Goal: Task Accomplishment & Management: Use online tool/utility

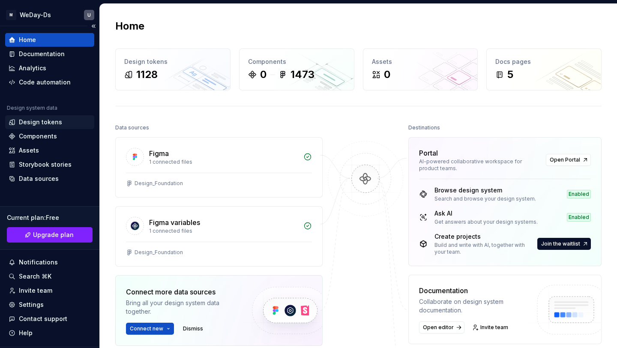
click at [49, 119] on div "Design tokens" at bounding box center [40, 122] width 43 height 9
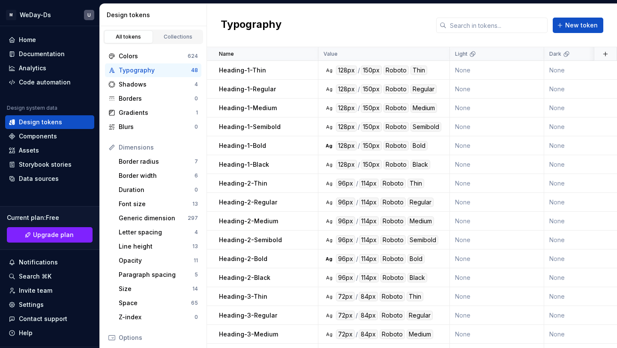
click at [191, 70] on div "Typography" at bounding box center [155, 70] width 72 height 9
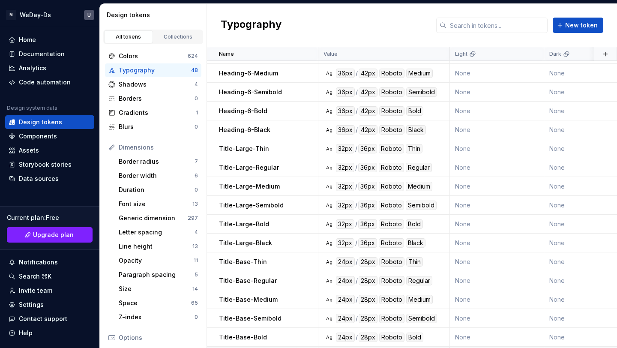
scroll to position [617, 0]
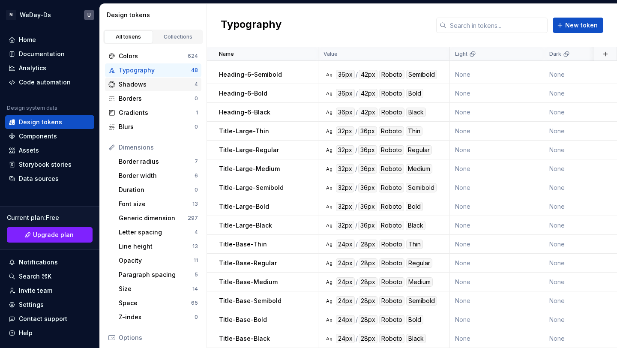
click at [179, 83] on div "Shadows" at bounding box center [157, 84] width 76 height 9
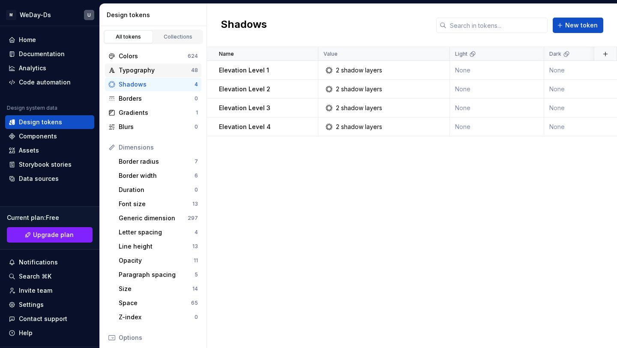
click at [182, 72] on div "Typography" at bounding box center [155, 70] width 72 height 9
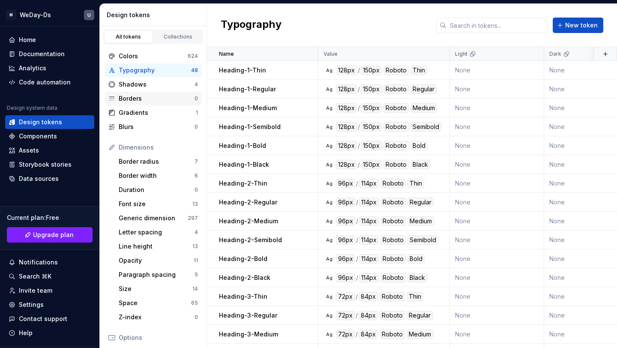
click at [183, 97] on div "Borders" at bounding box center [157, 98] width 76 height 9
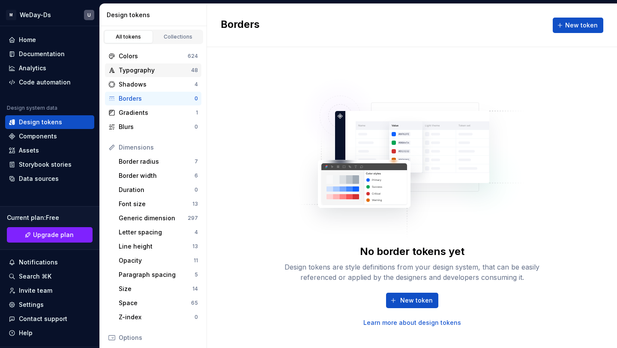
click at [185, 72] on div "Typography" at bounding box center [155, 70] width 72 height 9
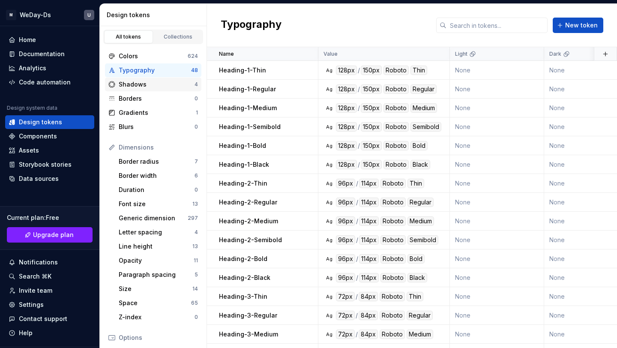
click at [185, 81] on div "Shadows" at bounding box center [157, 84] width 76 height 9
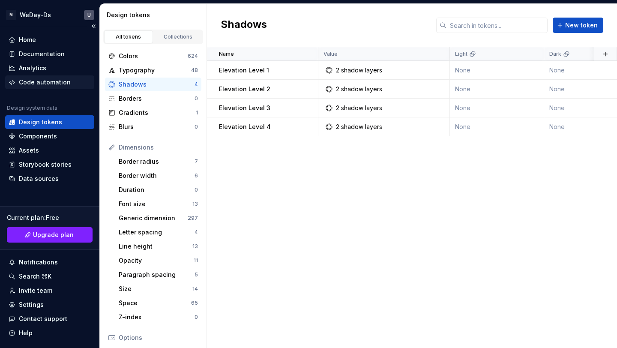
click at [48, 84] on div "Code automation" at bounding box center [45, 82] width 52 height 9
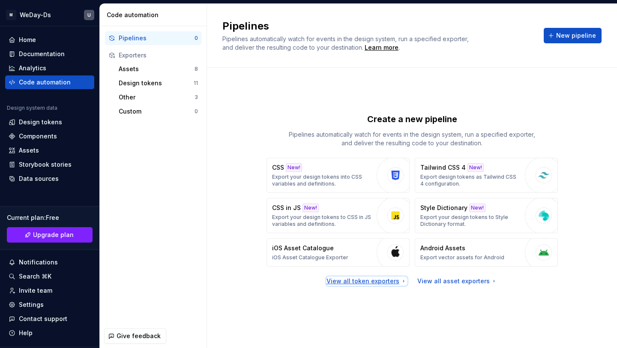
click at [391, 283] on div "View all token exporters" at bounding box center [366, 281] width 81 height 9
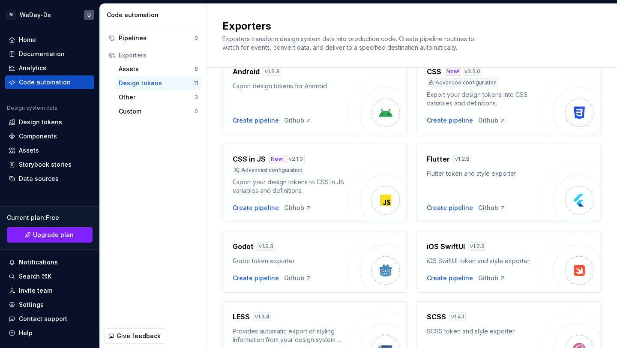
scroll to position [23, 0]
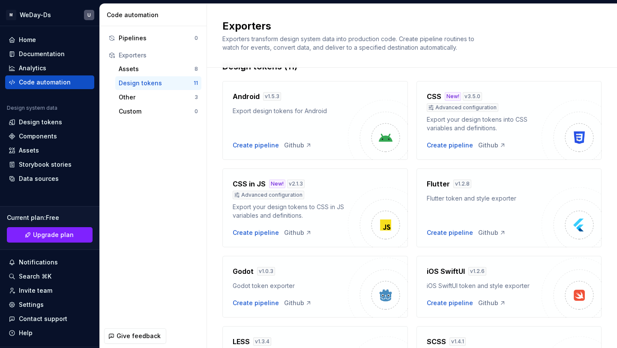
click at [492, 206] on div "Flutter v 1.2.8 Flutter token and style exporter Create pipeline Github" at bounding box center [483, 208] width 115 height 58
click at [441, 235] on div "Create pipeline" at bounding box center [449, 232] width 46 height 9
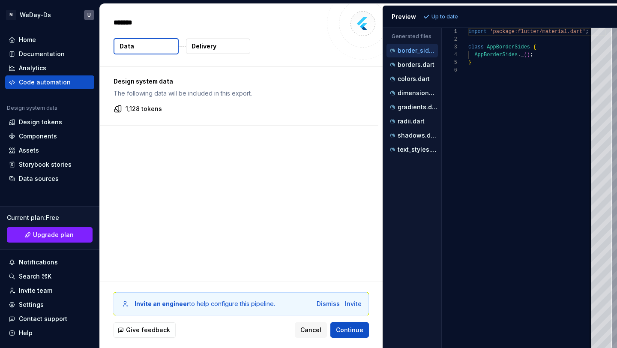
type textarea "*"
click at [408, 151] on p "text_styles.dart" at bounding box center [417, 149] width 40 height 7
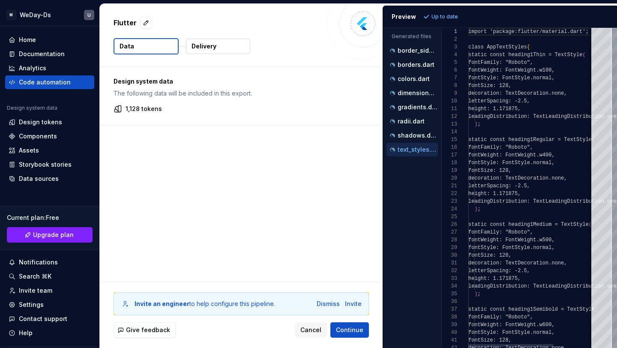
scroll to position [77, 0]
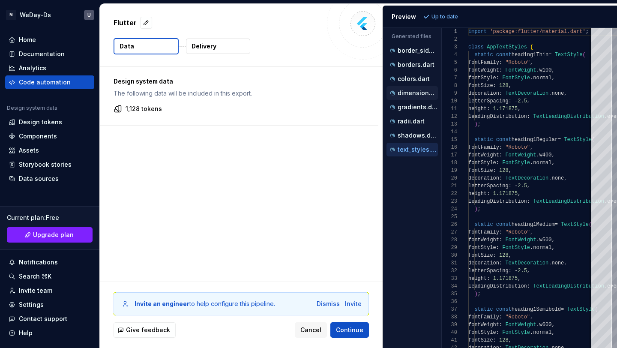
click at [410, 88] on button "dimensions.dart" at bounding box center [411, 92] width 51 height 9
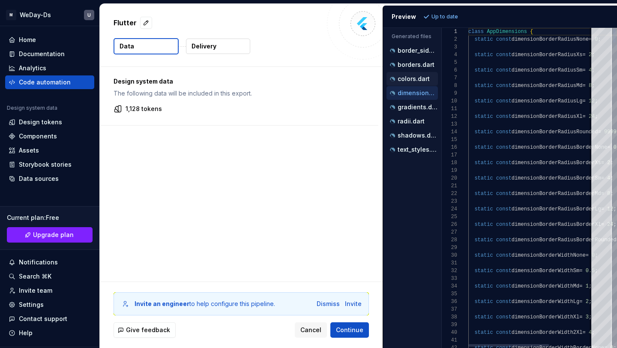
click at [408, 79] on p "colors.dart" at bounding box center [413, 78] width 32 height 7
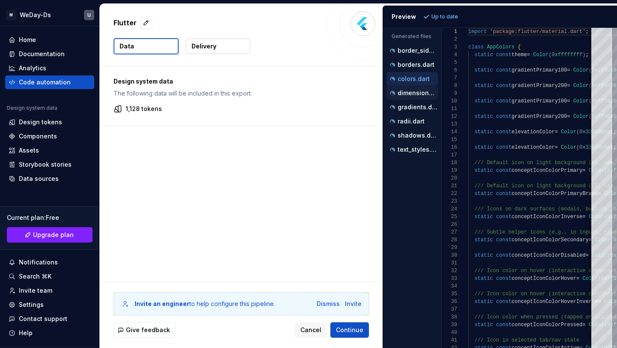
click at [409, 91] on p "dimensions.dart" at bounding box center [417, 92] width 40 height 7
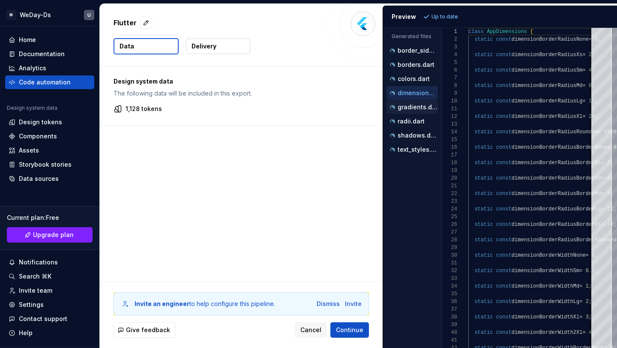
click at [409, 106] on p "gradients.dart" at bounding box center [417, 107] width 40 height 7
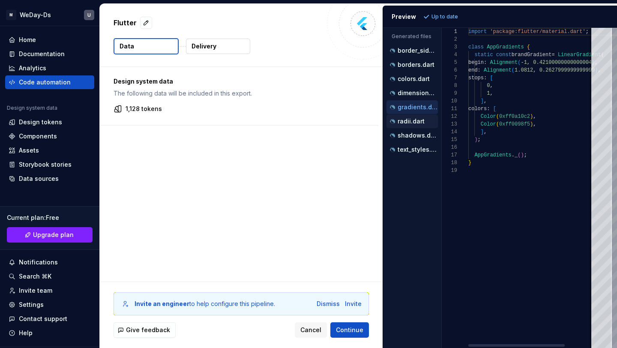
click at [410, 125] on div "radii.dart" at bounding box center [413, 121] width 50 height 9
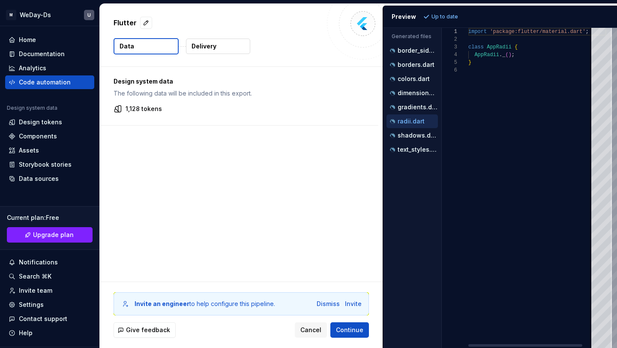
scroll to position [39, 0]
click at [410, 140] on div "shadows.dart" at bounding box center [411, 135] width 51 height 14
click at [411, 152] on p "text_styles.dart" at bounding box center [417, 149] width 40 height 7
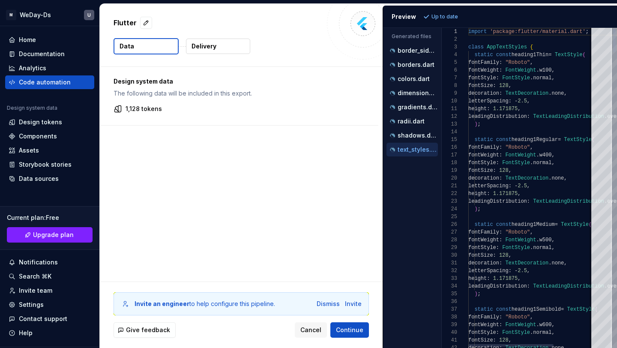
scroll to position [77, 0]
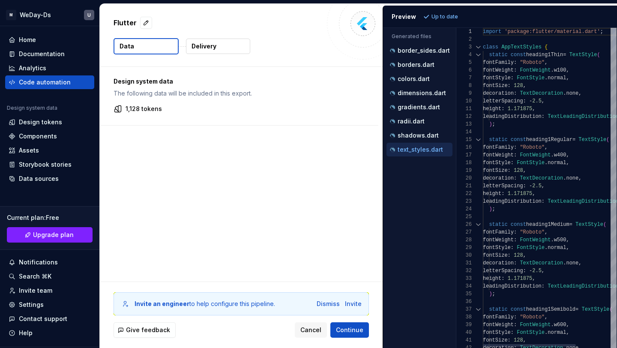
click at [456, 72] on div "Generated files Accessibility guide for tree . Navigate the tree with the arrow…" at bounding box center [500, 188] width 234 height 320
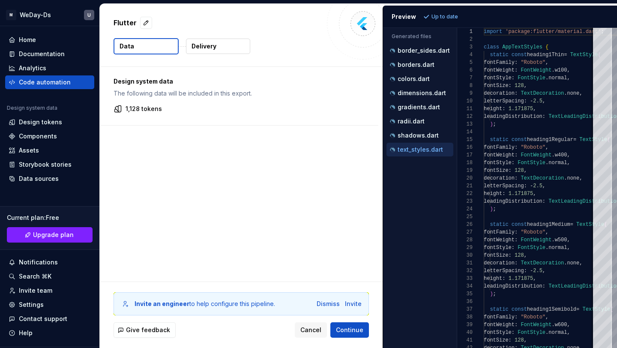
click at [225, 51] on button "Delivery" at bounding box center [218, 46] width 64 height 15
click at [223, 47] on button "Delivery" at bounding box center [218, 46] width 64 height 15
click at [205, 45] on p "Delivery" at bounding box center [203, 46] width 25 height 9
click at [221, 42] on button "Delivery" at bounding box center [218, 46] width 64 height 15
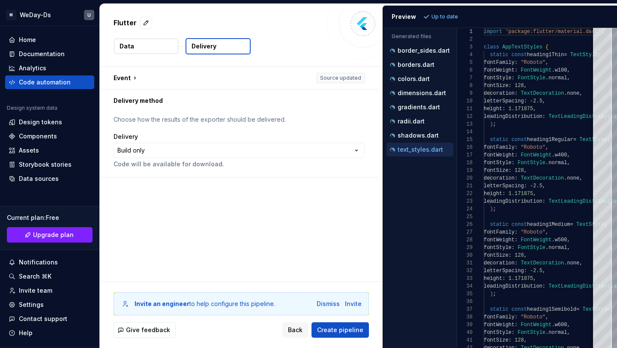
click at [209, 48] on p "Delivery" at bounding box center [203, 46] width 25 height 9
click at [283, 150] on html "**********" at bounding box center [308, 174] width 617 height 348
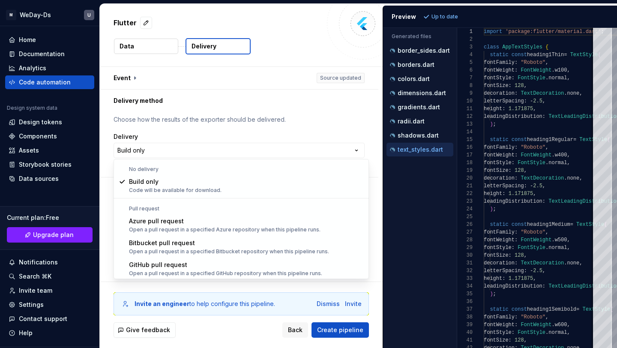
scroll to position [24, 0]
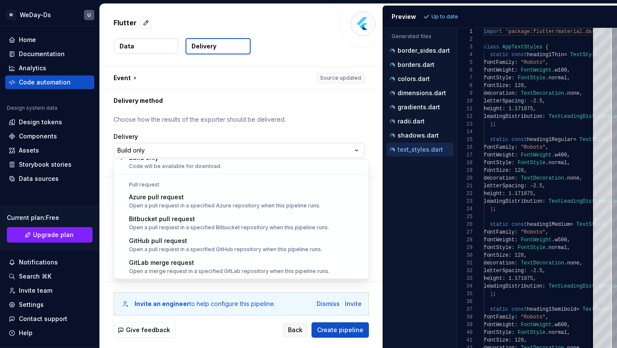
click at [290, 150] on html "**********" at bounding box center [308, 174] width 617 height 348
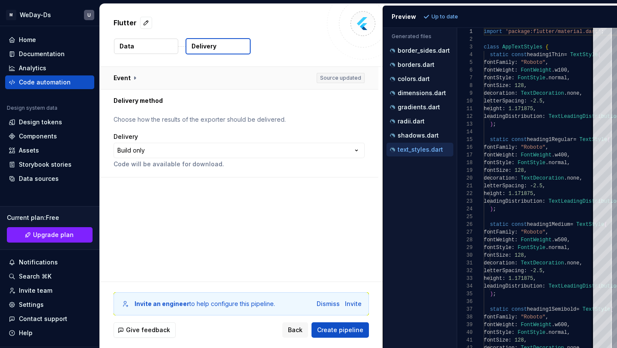
click at [126, 78] on button "button" at bounding box center [239, 78] width 278 height 22
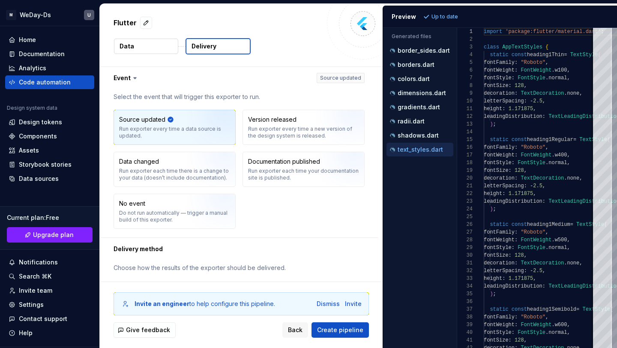
click at [140, 43] on button "Data" at bounding box center [146, 46] width 64 height 15
click at [143, 47] on button "Data" at bounding box center [146, 46] width 64 height 15
click at [158, 46] on button "Data" at bounding box center [146, 46] width 64 height 15
click at [179, 46] on div "Data Delivery" at bounding box center [240, 46] width 255 height 16
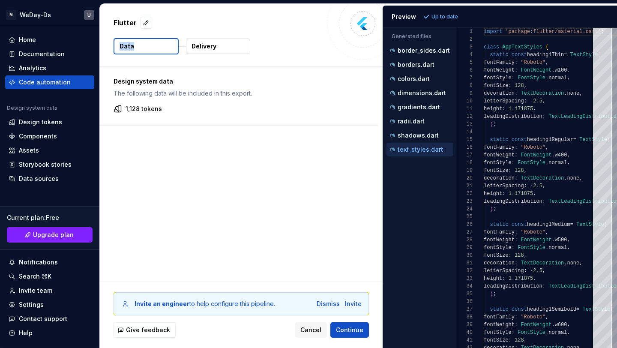
click at [179, 46] on div "Data Delivery" at bounding box center [240, 46] width 255 height 16
click at [161, 113] on div "1,128 tokens" at bounding box center [238, 108] width 251 height 9
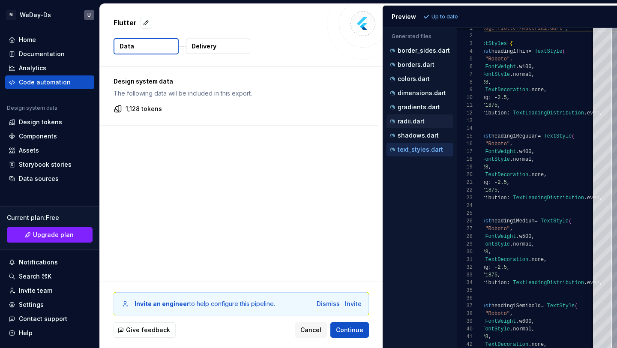
click at [417, 125] on div "radii.dart" at bounding box center [420, 121] width 65 height 9
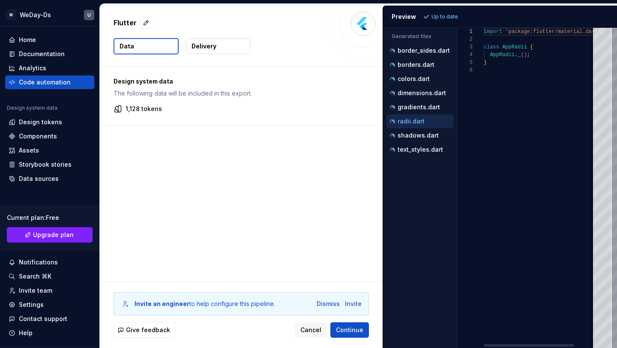
scroll to position [39, 0]
click at [407, 107] on p "gradients.dart" at bounding box center [418, 107] width 42 height 7
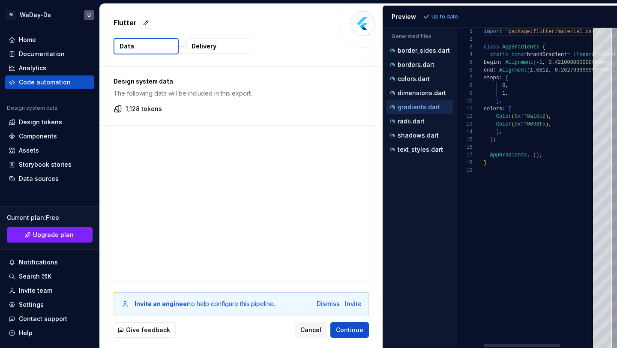
scroll to position [77, 0]
click at [406, 89] on p "dimensions.dart" at bounding box center [421, 92] width 48 height 7
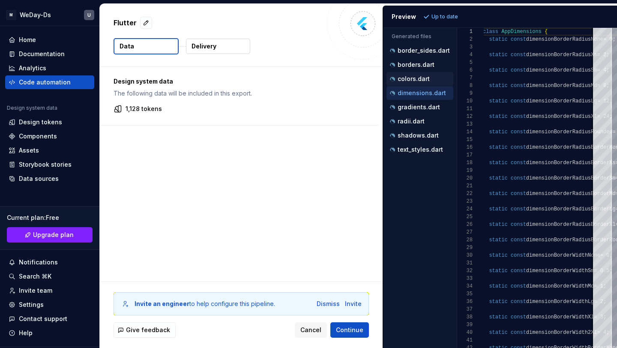
click at [429, 78] on div "colors.dart" at bounding box center [420, 79] width 65 height 9
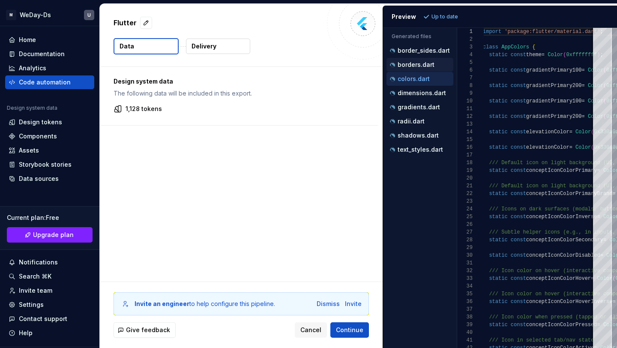
click at [430, 63] on p "borders.dart" at bounding box center [415, 64] width 37 height 7
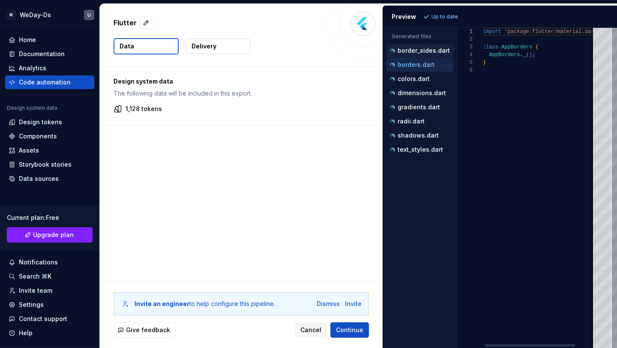
click at [430, 49] on p "border_sides.dart" at bounding box center [423, 50] width 52 height 7
click at [430, 62] on p "borders.dart" at bounding box center [415, 64] width 37 height 7
click at [423, 142] on ul "border_sides.dart borders.dart colors.dart dimensions.dart gradients.dart radii…" at bounding box center [418, 100] width 70 height 113
click at [427, 135] on p "shadows.dart" at bounding box center [417, 135] width 41 height 7
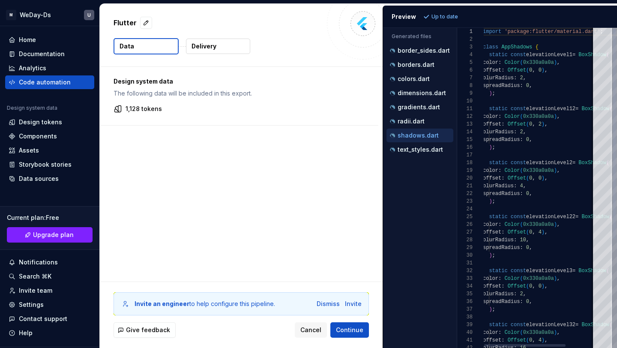
scroll to position [77, 0]
click at [432, 148] on p "text_styles.dart" at bounding box center [419, 149] width 45 height 7
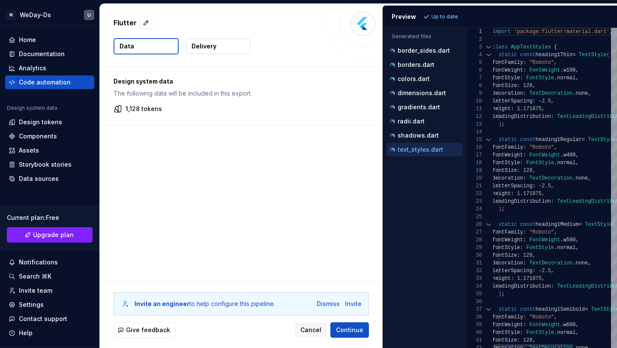
click at [466, 57] on div "Generated files Accessibility guide for tree . Navigate the tree with the arrow…" at bounding box center [500, 188] width 234 height 320
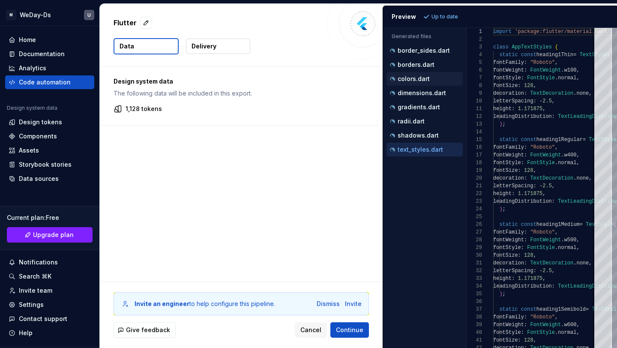
click at [429, 82] on div "colors.dart" at bounding box center [425, 79] width 75 height 9
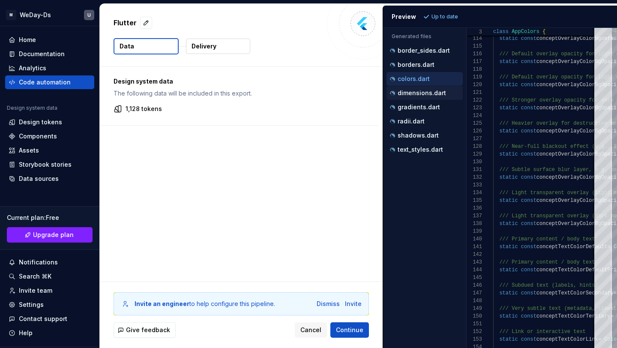
click at [426, 97] on div "dimensions.dart" at bounding box center [425, 93] width 75 height 9
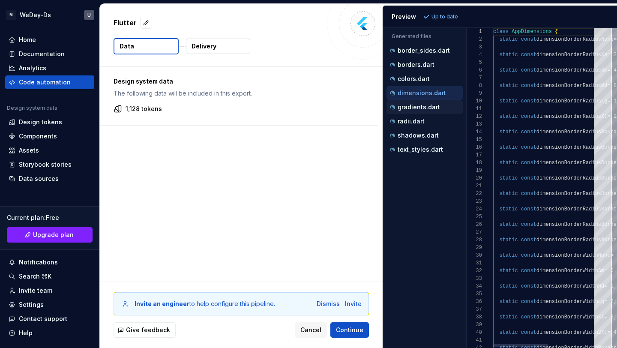
click at [426, 109] on p "gradients.dart" at bounding box center [418, 107] width 42 height 7
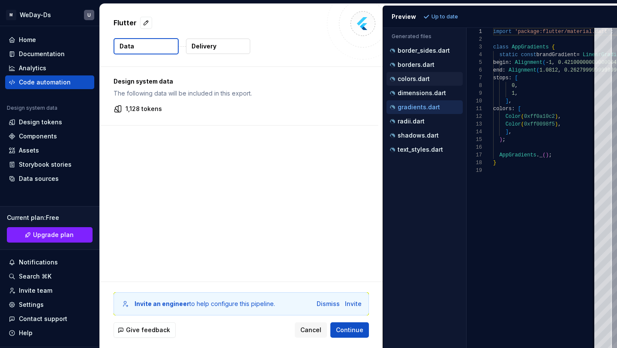
click at [421, 78] on p "colors.dart" at bounding box center [413, 78] width 32 height 7
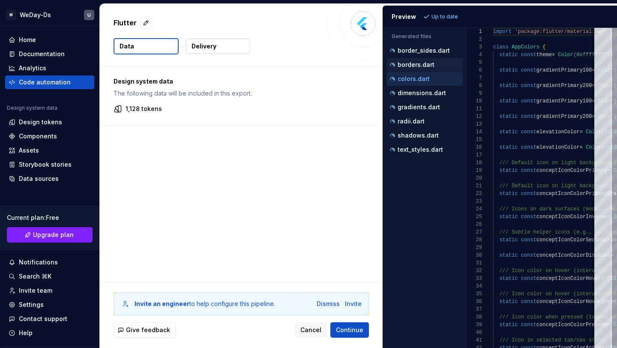
click at [421, 69] on button "borders.dart" at bounding box center [424, 64] width 76 height 9
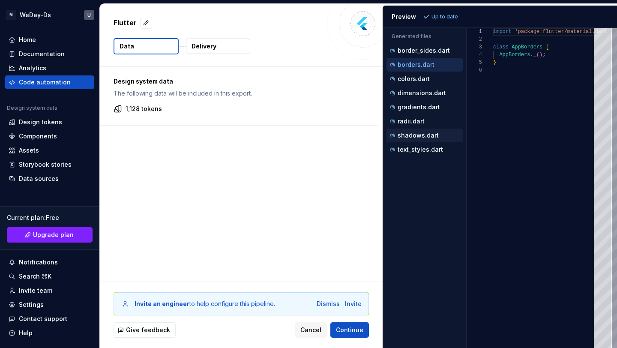
click at [418, 135] on p "shadows.dart" at bounding box center [417, 135] width 41 height 7
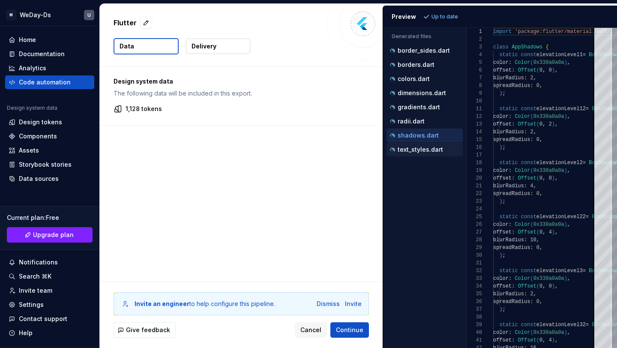
click at [420, 149] on p "text_styles.dart" at bounding box center [419, 149] width 45 height 7
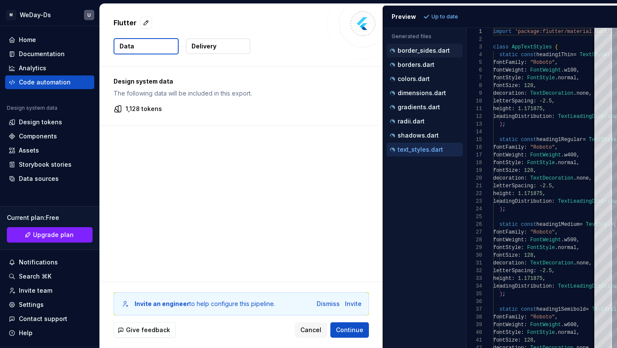
click at [420, 56] on div "border_sides.dart" at bounding box center [424, 51] width 76 height 14
click at [418, 66] on p "borders.dart" at bounding box center [415, 64] width 37 height 7
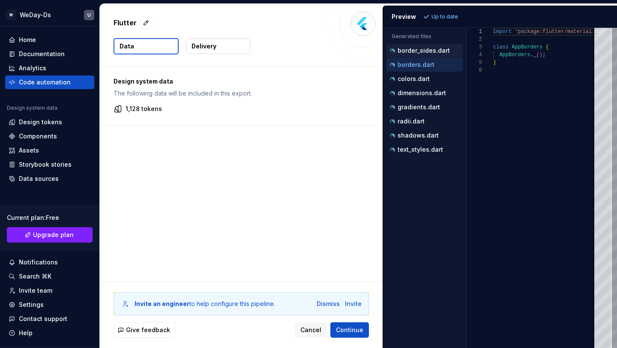
click at [419, 54] on p "border_sides.dart" at bounding box center [423, 50] width 52 height 7
click at [417, 63] on p "borders.dart" at bounding box center [415, 64] width 37 height 7
click at [420, 53] on p "border_sides.dart" at bounding box center [423, 50] width 52 height 7
click at [438, 81] on div "colors.dart" at bounding box center [425, 79] width 75 height 9
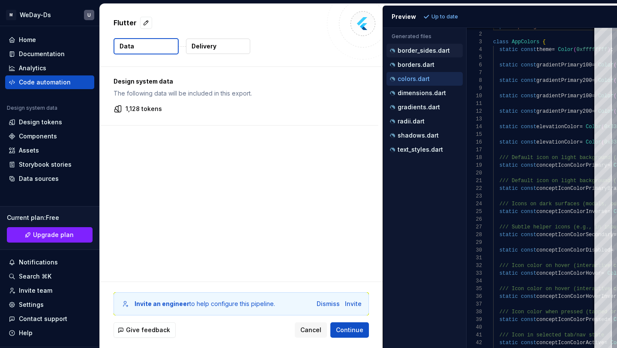
click at [427, 50] on p "border_sides.dart" at bounding box center [423, 50] width 52 height 7
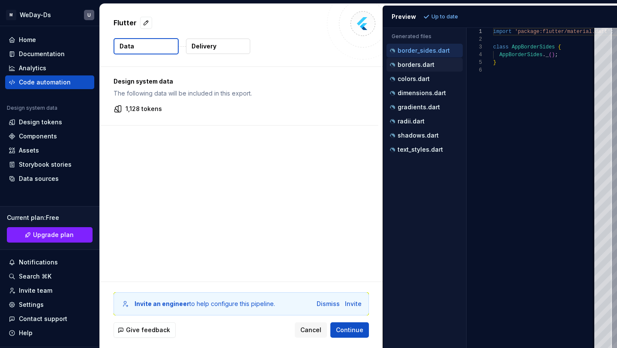
click at [423, 61] on p "borders.dart" at bounding box center [415, 64] width 37 height 7
click at [422, 76] on p "colors.dart" at bounding box center [413, 78] width 32 height 7
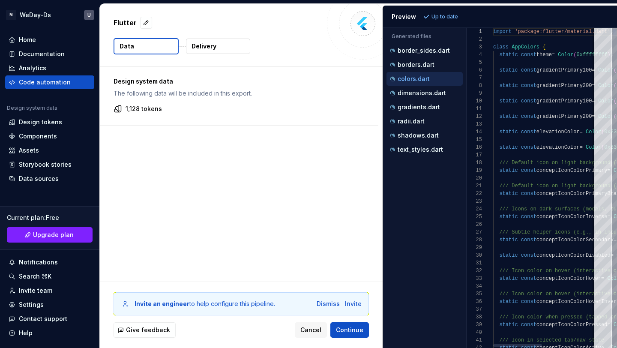
scroll to position [77, 0]
click at [427, 99] on div "dimensions.dart" at bounding box center [424, 93] width 76 height 14
click at [426, 89] on p "dimensions.dart" at bounding box center [421, 92] width 48 height 7
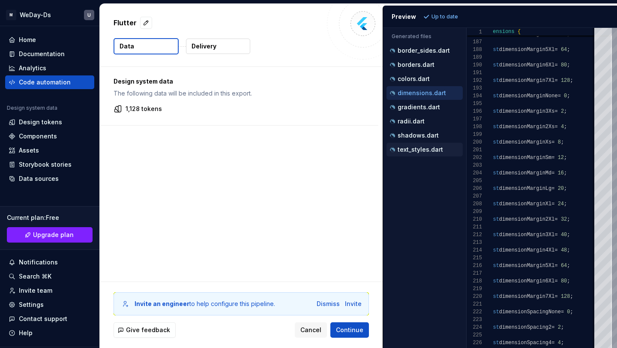
click at [431, 146] on p "text_styles.dart" at bounding box center [419, 149] width 45 height 7
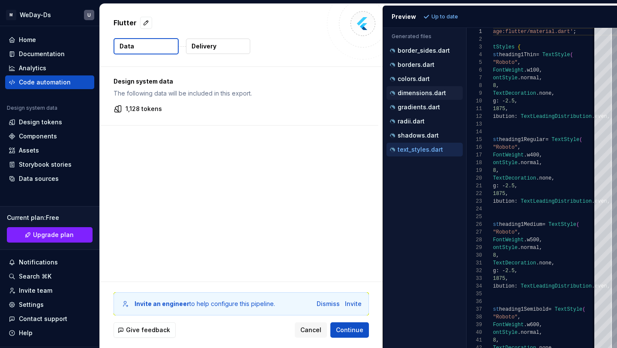
click at [410, 91] on p "dimensions.dart" at bounding box center [421, 92] width 48 height 7
type textarea "**********"
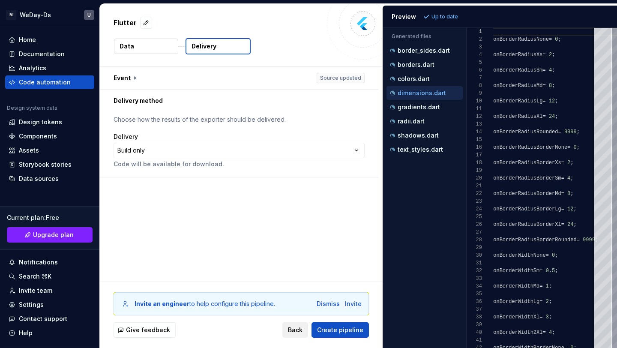
click at [295, 328] on span "Back" at bounding box center [295, 329] width 15 height 9
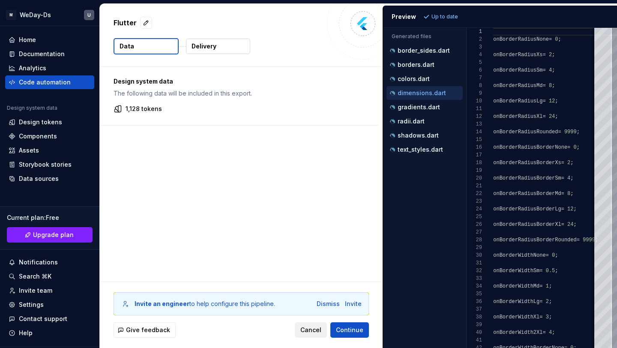
click at [299, 329] on button "Cancel" at bounding box center [311, 329] width 32 height 15
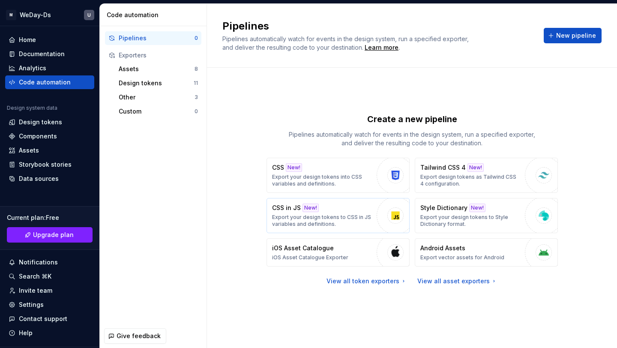
click at [377, 214] on div "button" at bounding box center [395, 216] width 38 height 38
click at [369, 214] on p "Export your design tokens to CSS in JS variables and definitions." at bounding box center [322, 221] width 100 height 14
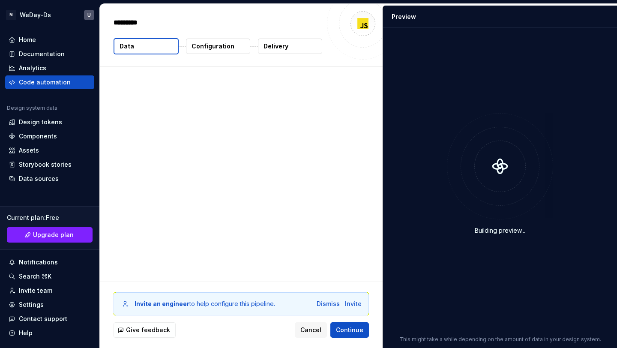
type textarea "*"
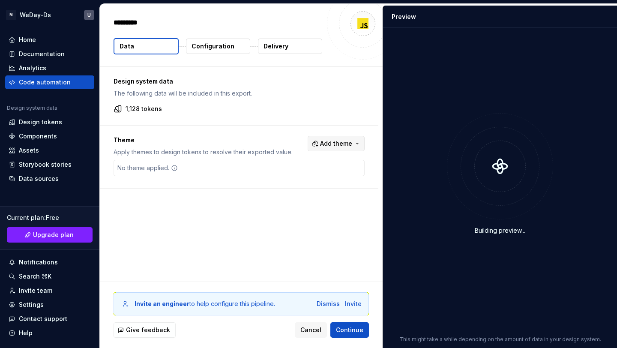
click at [340, 143] on span "Add theme" at bounding box center [336, 143] width 32 height 9
click at [326, 179] on div "Dark" at bounding box center [322, 177] width 81 height 9
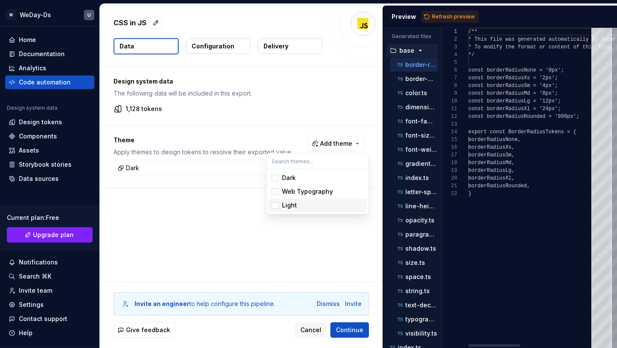
click at [320, 203] on div "Light" at bounding box center [322, 205] width 81 height 9
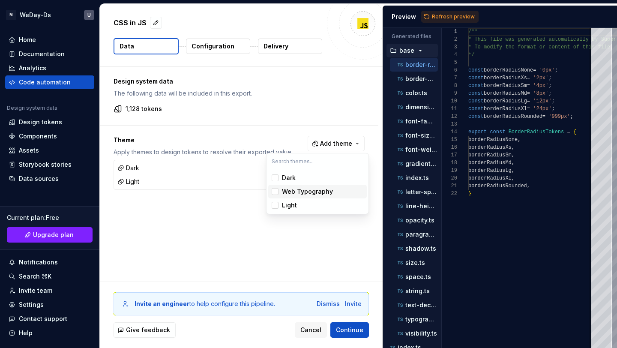
click at [441, 33] on html "M WeDay-Ds U Home Documentation Analytics Code automation Design system data De…" at bounding box center [308, 174] width 617 height 348
click at [446, 20] on button "Refresh preview" at bounding box center [449, 17] width 57 height 12
click at [419, 51] on icon "button" at bounding box center [420, 50] width 2 height 1
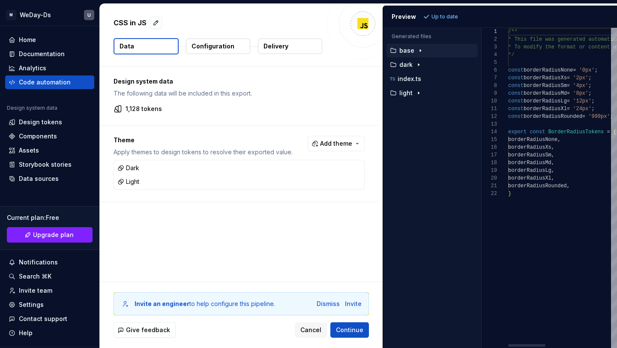
click at [480, 78] on div "Generated files Accessibility guide for tree . Navigate the tree with the arrow…" at bounding box center [500, 188] width 234 height 320
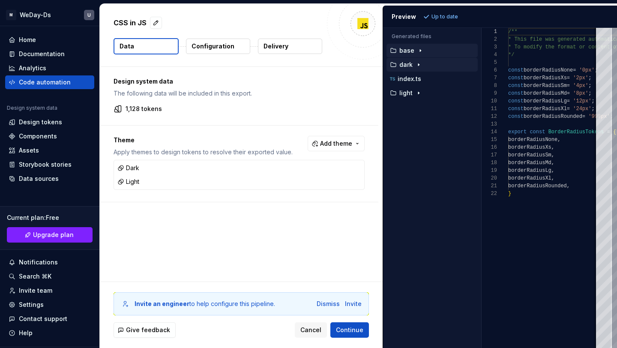
click at [419, 65] on icon "button" at bounding box center [418, 64] width 7 height 7
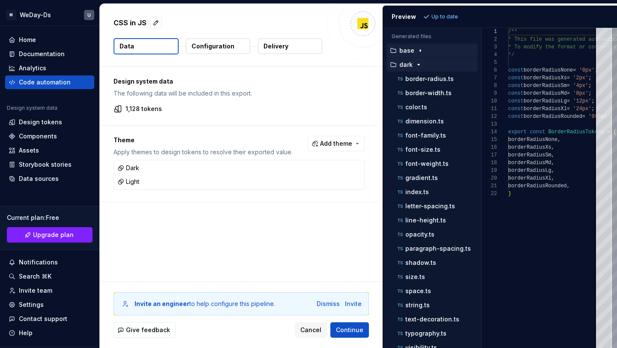
click at [418, 65] on icon "button" at bounding box center [418, 64] width 2 height 1
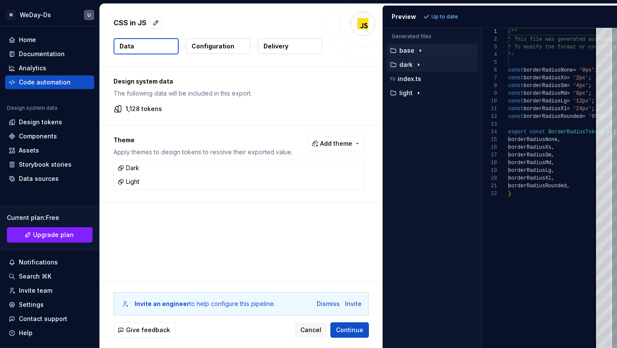
click at [417, 53] on icon "button" at bounding box center [420, 50] width 7 height 7
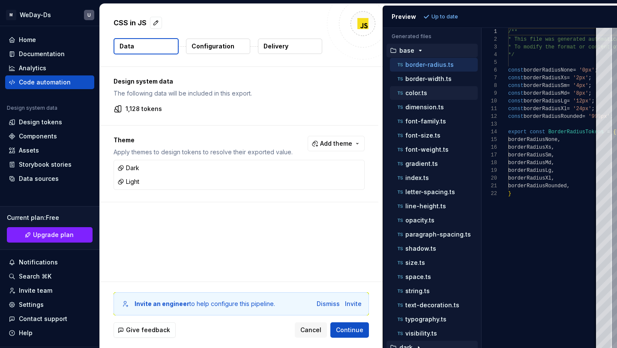
click at [422, 91] on p "color.ts" at bounding box center [416, 92] width 22 height 7
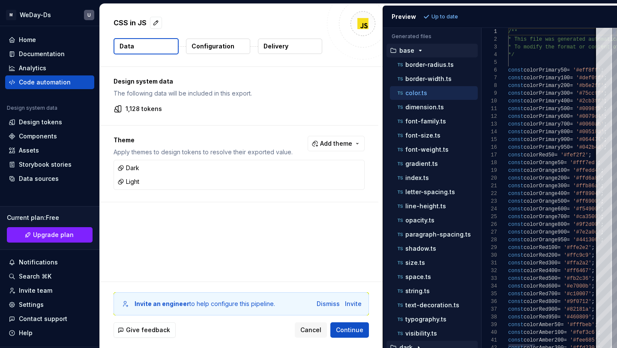
scroll to position [77, 0]
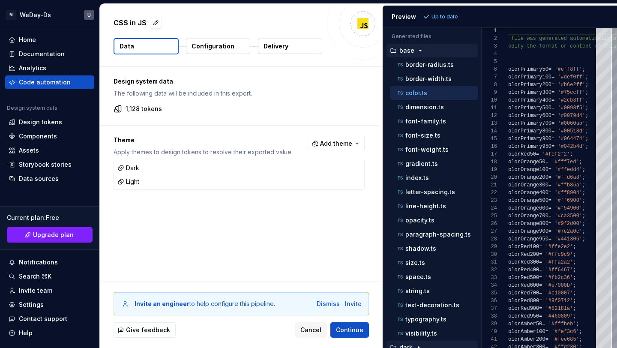
click at [417, 51] on icon "button" at bounding box center [420, 50] width 7 height 7
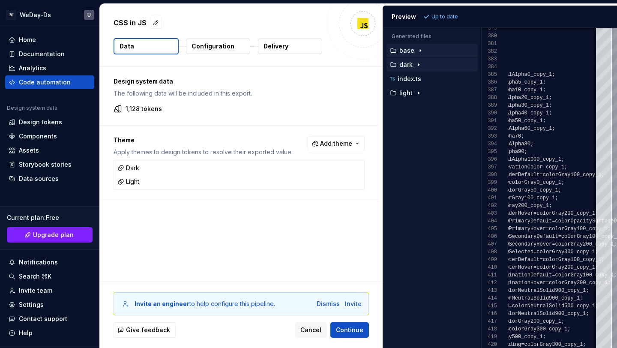
click at [420, 66] on icon "button" at bounding box center [418, 64] width 7 height 7
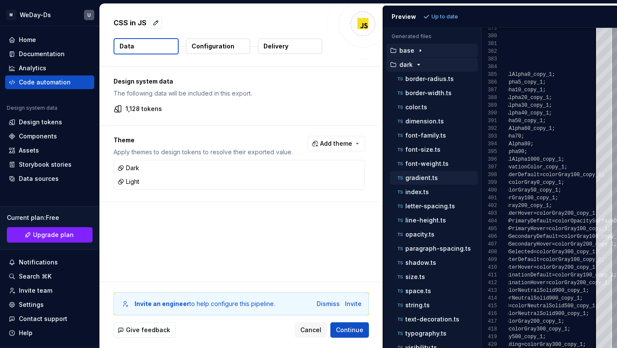
click at [442, 183] on div "gradient.ts" at bounding box center [434, 178] width 88 height 14
click at [96, 25] on button "Collapse sidebar" at bounding box center [93, 26] width 12 height 12
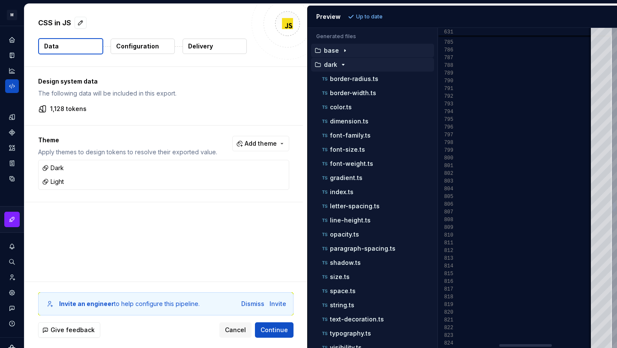
click at [612, 207] on div at bounding box center [613, 188] width 5 height 320
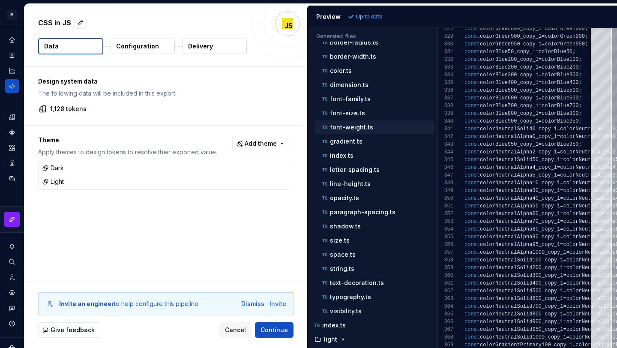
scroll to position [0, 0]
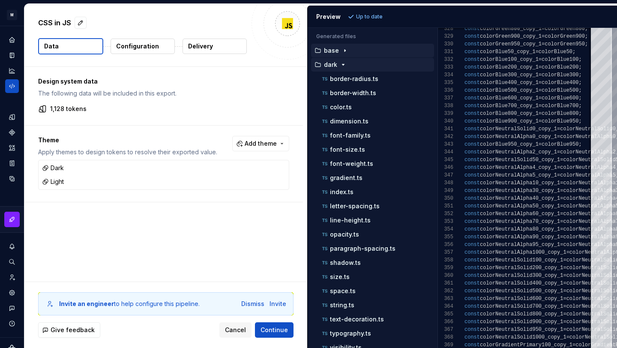
click at [340, 63] on icon "button" at bounding box center [343, 64] width 7 height 7
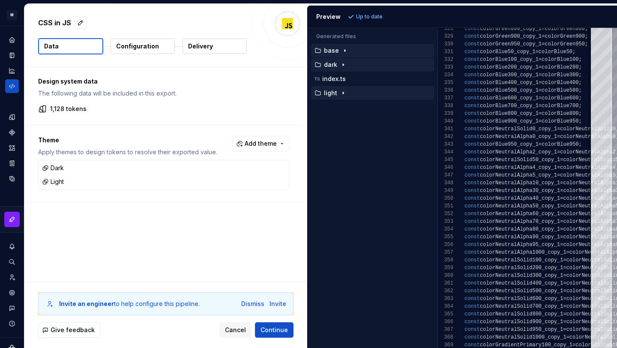
click at [353, 89] on div "light" at bounding box center [373, 92] width 121 height 7
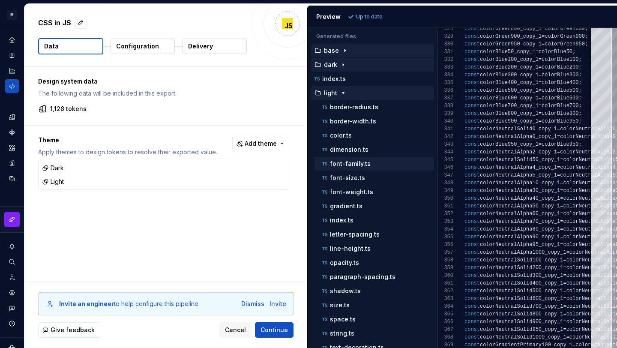
click at [384, 165] on div "font-family.ts" at bounding box center [376, 163] width 113 height 9
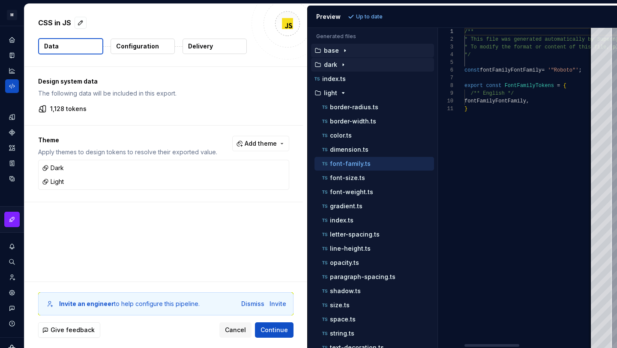
click at [384, 166] on div "font-family.ts" at bounding box center [376, 163] width 113 height 9
click at [385, 147] on div "dimension.ts" at bounding box center [376, 149] width 113 height 9
type textarea "**********"
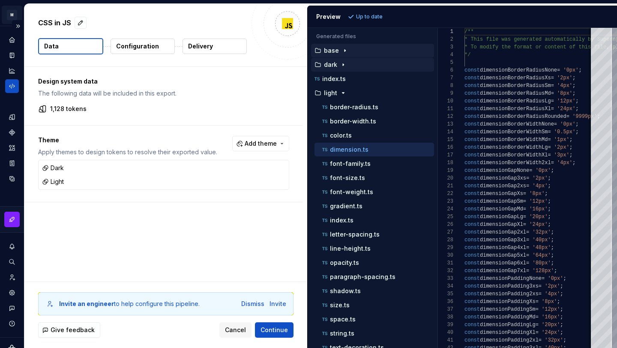
click at [12, 16] on html "M WeDay-Ds U Design system data CSS in JS Data Configuration Delivery Design sy…" at bounding box center [308, 174] width 617 height 348
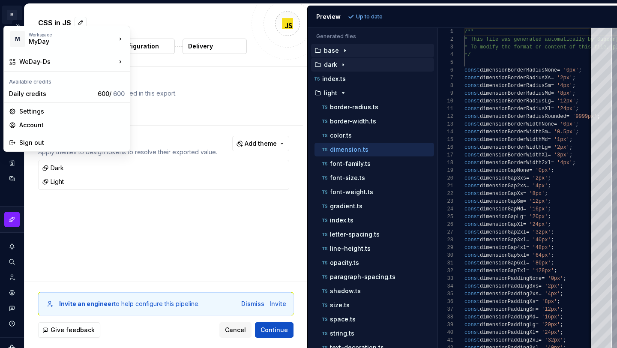
click at [15, 17] on html "M WeDay-Ds U Design system data CSS in JS Data Configuration Delivery Design sy…" at bounding box center [308, 174] width 617 height 348
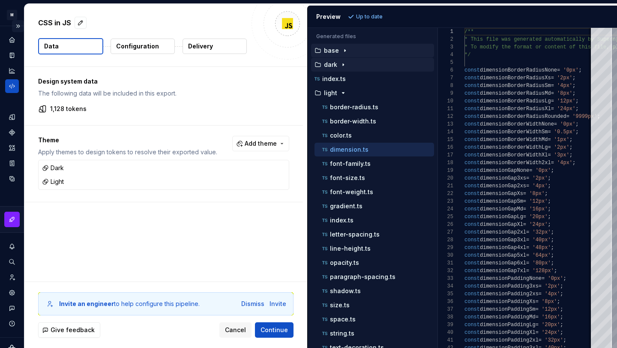
click at [17, 23] on button "Expand sidebar" at bounding box center [18, 26] width 12 height 12
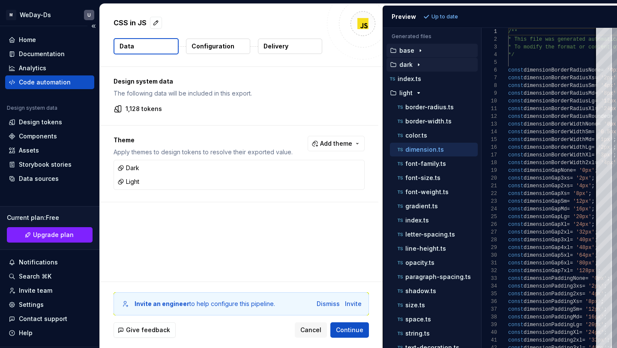
click at [78, 78] on div "Code automation" at bounding box center [50, 82] width 82 height 9
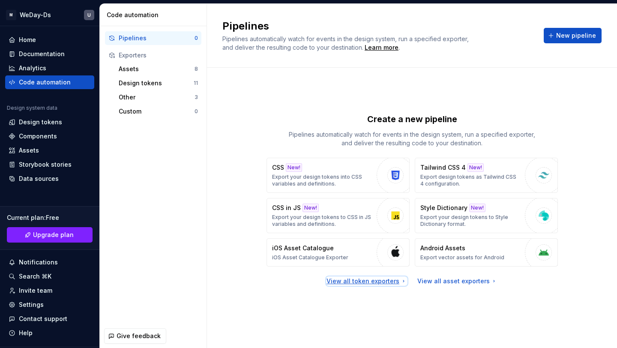
click at [380, 283] on div "View all token exporters" at bounding box center [366, 281] width 81 height 9
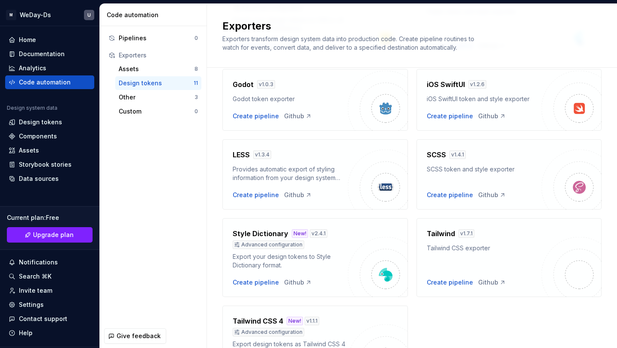
scroll to position [278, 0]
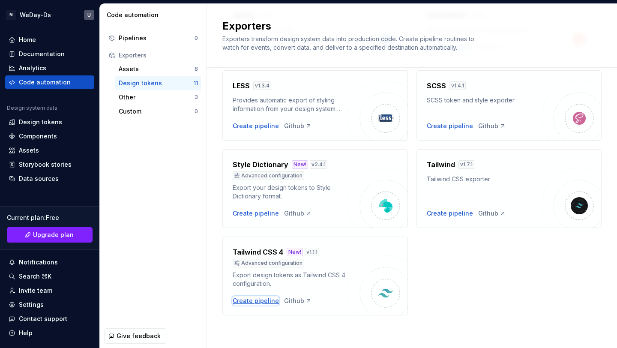
click at [260, 303] on div "Create pipeline" at bounding box center [256, 300] width 46 height 9
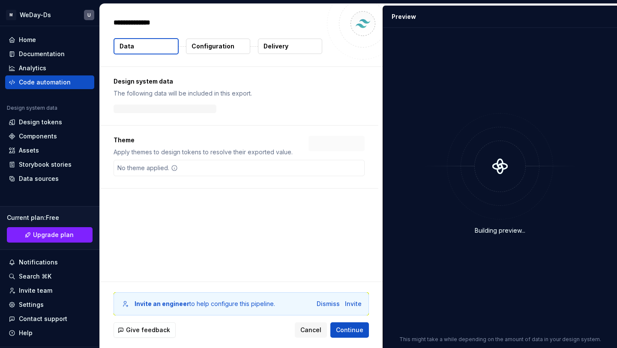
type textarea "*"
click at [248, 167] on div "No theme applied." at bounding box center [238, 168] width 251 height 16
click at [359, 144] on button "Add theme" at bounding box center [335, 143] width 57 height 15
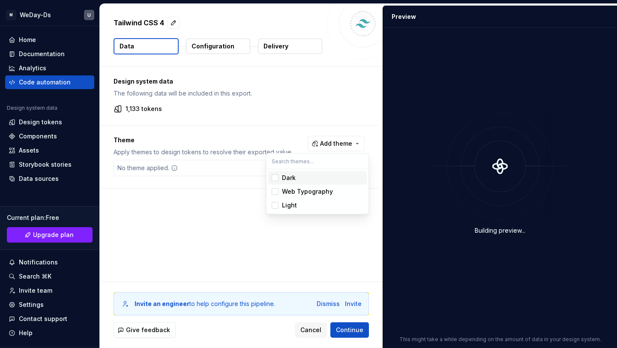
click at [335, 176] on div "Dark" at bounding box center [322, 177] width 81 height 9
click at [325, 202] on div "Light" at bounding box center [322, 205] width 81 height 9
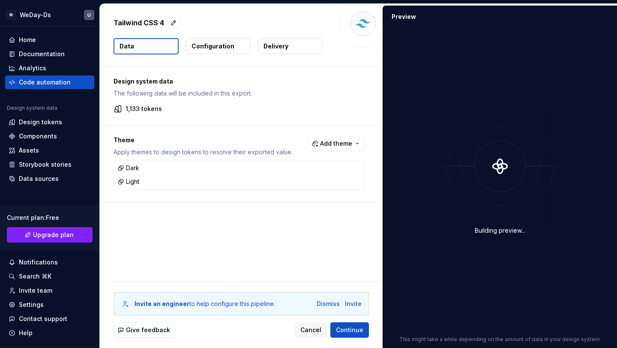
click at [247, 238] on html "M WeDay-Ds U Home Documentation Analytics Code automation Design system data De…" at bounding box center [308, 174] width 617 height 348
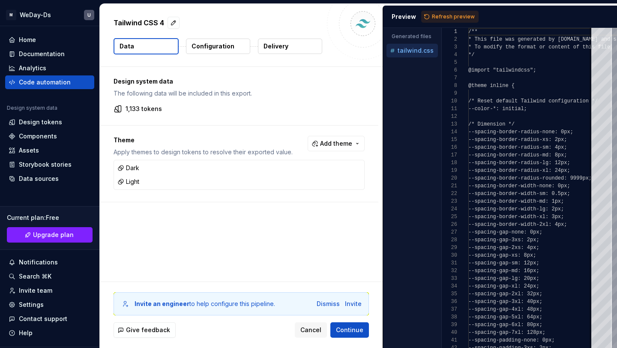
click at [447, 9] on div "Preview Refresh preview" at bounding box center [500, 17] width 234 height 22
click at [447, 12] on button "Refresh preview" at bounding box center [449, 17] width 57 height 12
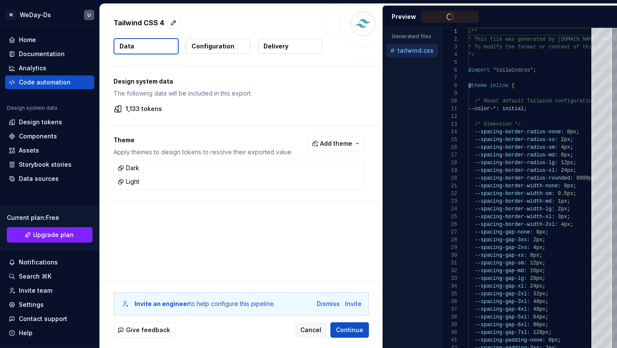
type textarea "**********"
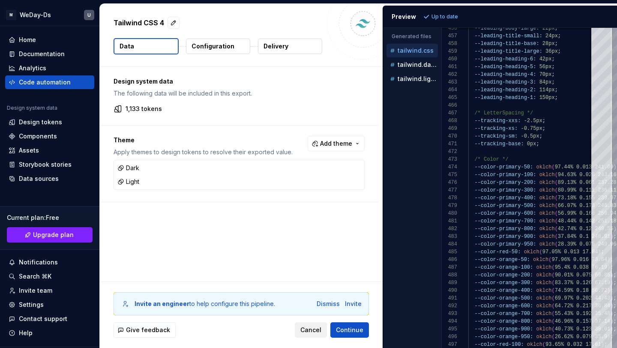
click at [314, 333] on span "Cancel" at bounding box center [310, 329] width 21 height 9
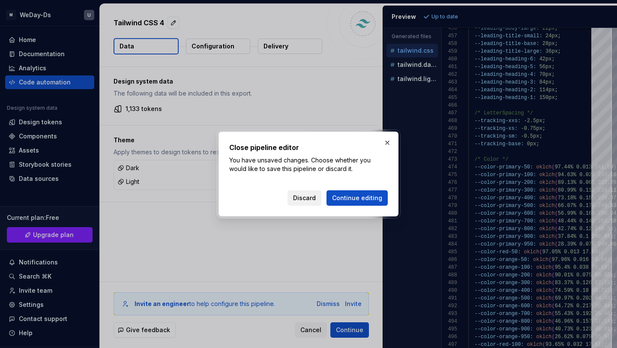
click at [316, 195] on span "Discard" at bounding box center [304, 198] width 23 height 9
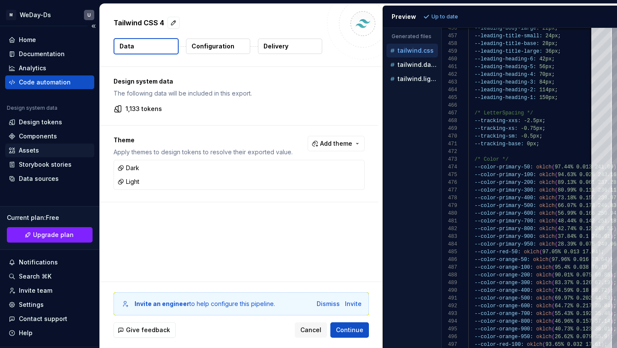
click at [39, 145] on div "Assets" at bounding box center [49, 150] width 89 height 14
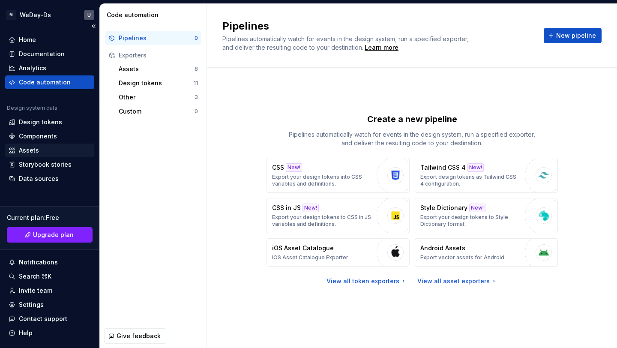
click at [36, 145] on div "Assets" at bounding box center [49, 150] width 89 height 14
click at [155, 69] on div "Assets" at bounding box center [157, 69] width 76 height 9
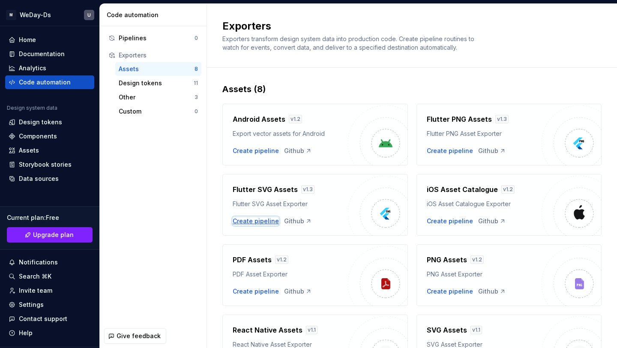
click at [257, 221] on div "Create pipeline" at bounding box center [256, 221] width 46 height 9
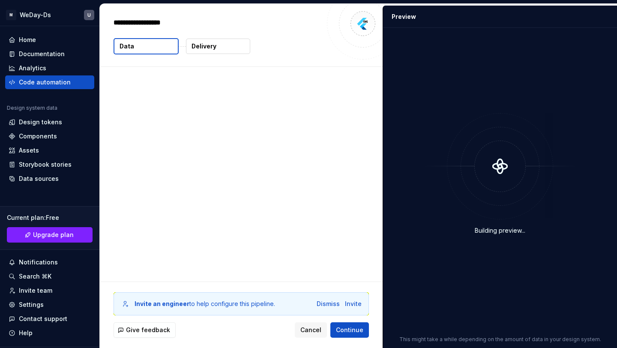
type textarea "*"
click at [154, 109] on p "0 vector assets" at bounding box center [148, 108] width 46 height 9
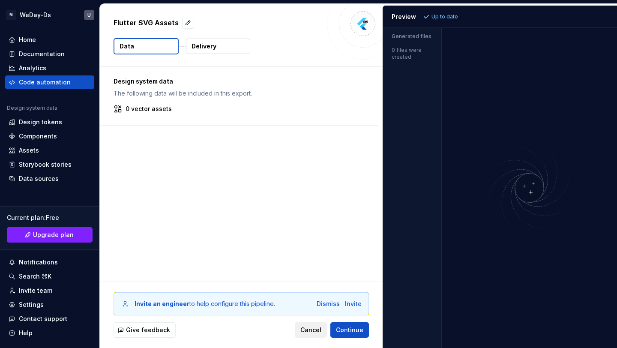
click at [310, 328] on span "Cancel" at bounding box center [310, 329] width 21 height 9
